Goal: Task Accomplishment & Management: Manage account settings

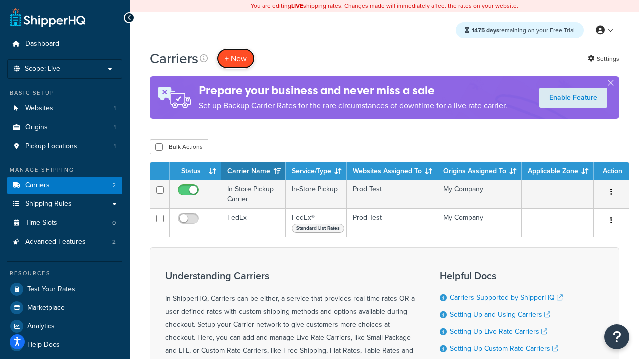
click at [236, 58] on button "+ New" at bounding box center [236, 58] width 38 height 20
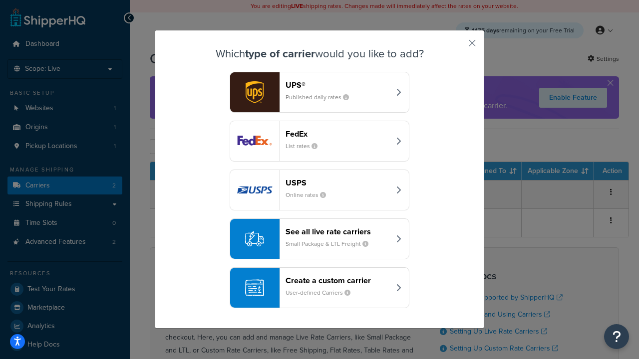
click at [319, 141] on div "FedEx List rates" at bounding box center [337, 141] width 104 height 24
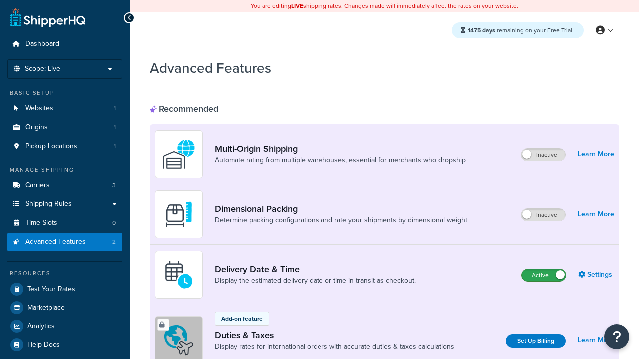
click at [543, 275] on label "Active" at bounding box center [543, 275] width 44 height 12
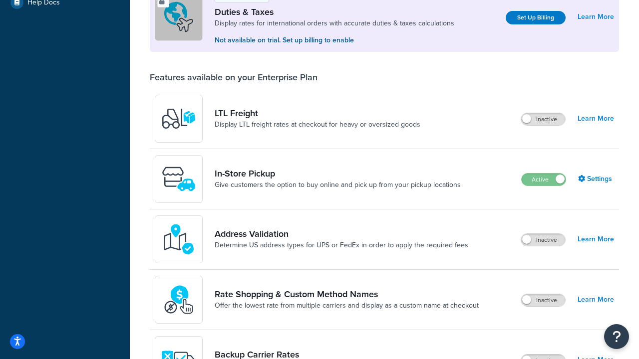
scroll to position [304, 0]
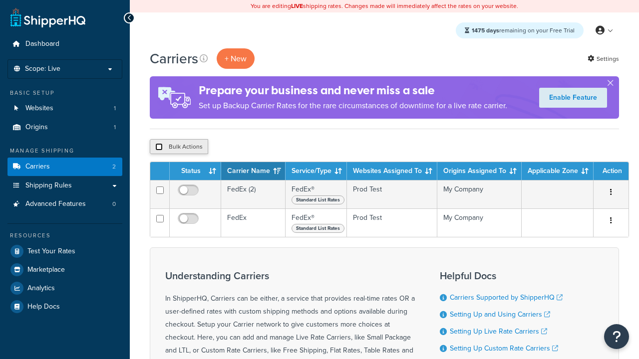
click at [159, 147] on input "checkbox" at bounding box center [158, 146] width 7 height 7
checkbox input "true"
click at [0, 0] on button "Delete" at bounding box center [0, 0] width 0 height 0
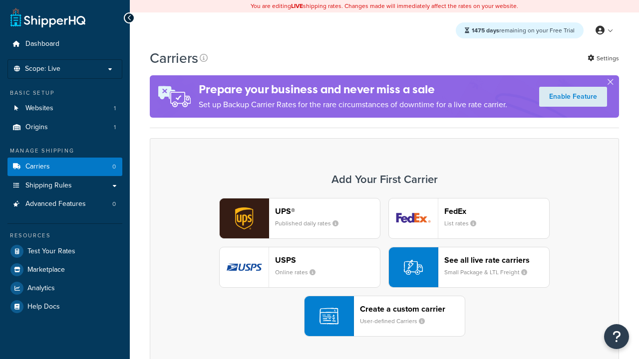
click at [384, 267] on div "UPS® Published daily rates FedEx List rates USPS Online rates See all live rate…" at bounding box center [384, 267] width 448 height 139
click at [496, 211] on header "FedEx" at bounding box center [496, 211] width 105 height 9
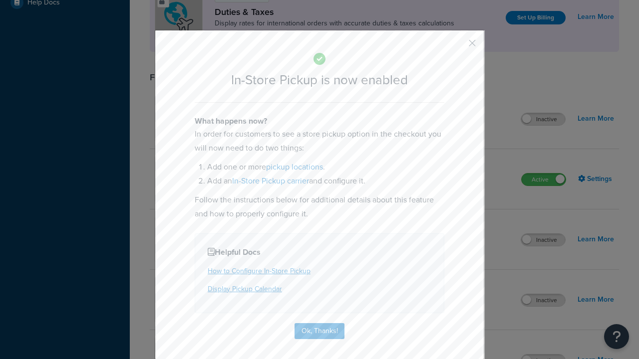
click at [457, 45] on button "button" at bounding box center [457, 46] width 2 height 2
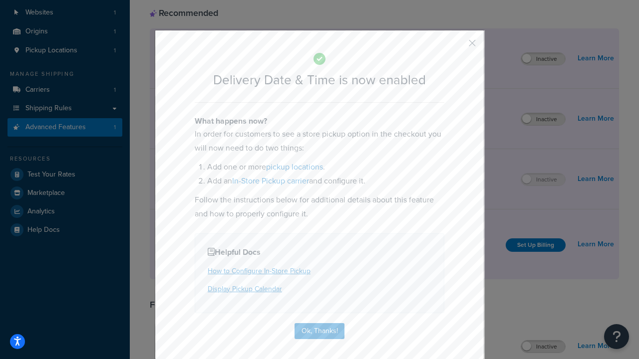
click at [457, 46] on button "button" at bounding box center [457, 46] width 2 height 2
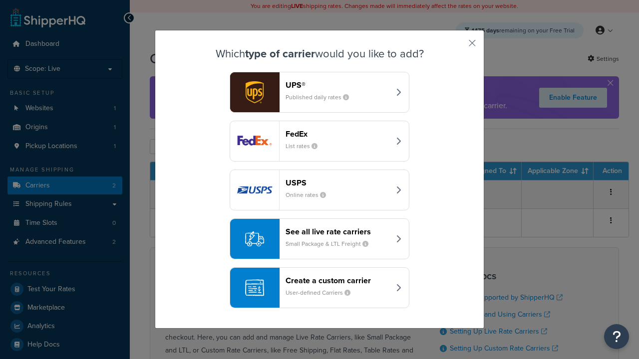
click at [319, 276] on header "Create a custom carrier" at bounding box center [337, 280] width 104 height 9
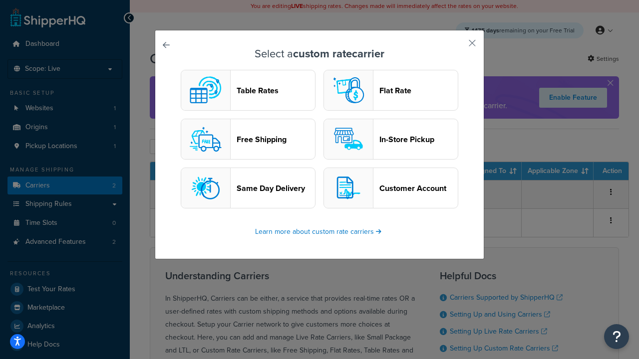
click at [391, 139] on header "In-Store Pickup" at bounding box center [418, 139] width 78 height 9
